Goal: Task Accomplishment & Management: Manage account settings

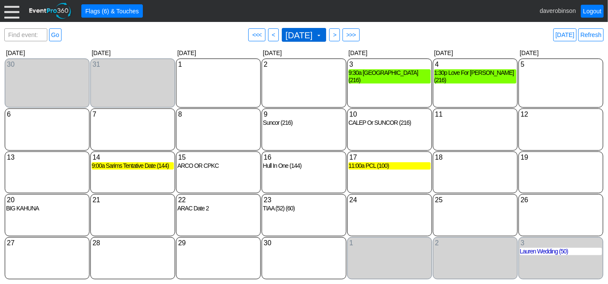
click at [323, 36] on span "September 2026 ▼" at bounding box center [303, 34] width 39 height 9
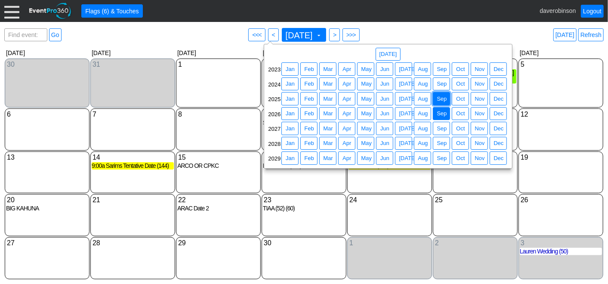
click at [443, 100] on span "Sep" at bounding box center [441, 99] width 13 height 9
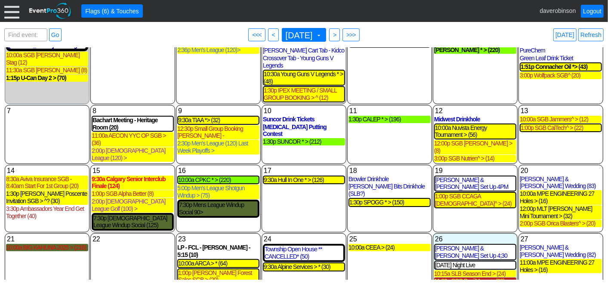
scroll to position [67, 0]
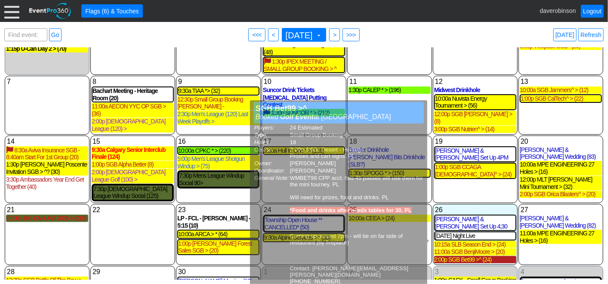
click at [465, 256] on div "2:00p SGB Bet99 >^ (24)" at bounding box center [475, 259] width 82 height 7
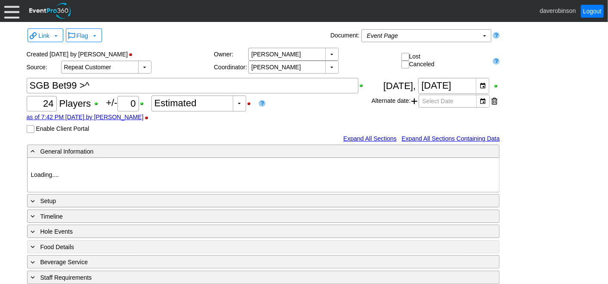
type input "Heritage Pointe Golf Club"
type input "Small Group Booking"
type input "1205366"
